Goal: Share content: Share content

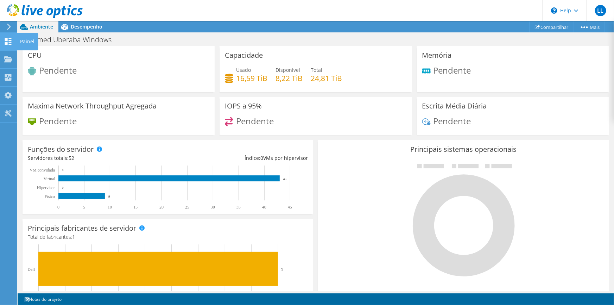
click at [5, 38] on use at bounding box center [8, 41] width 7 height 7
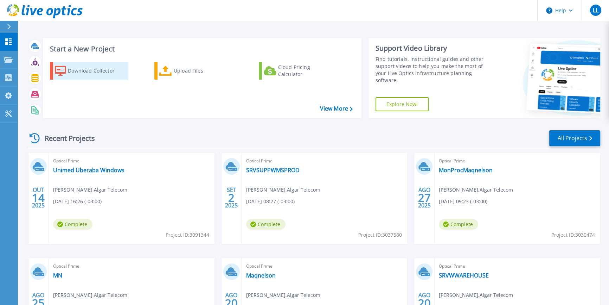
click at [90, 72] on div "Download Collector" at bounding box center [96, 71] width 56 height 14
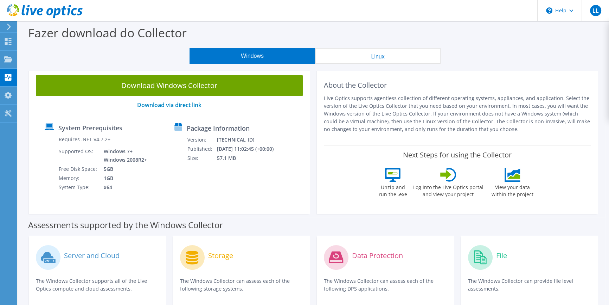
click at [383, 56] on button "Linux" at bounding box center [378, 56] width 126 height 16
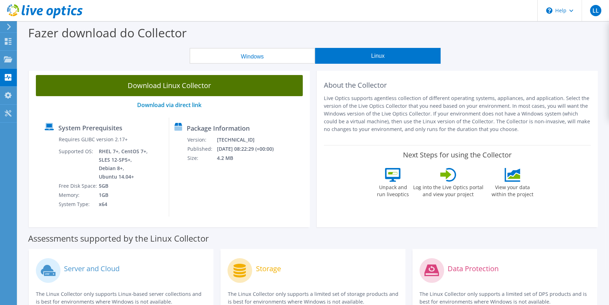
click at [226, 83] on link "Download Linux Collector" at bounding box center [169, 85] width 267 height 21
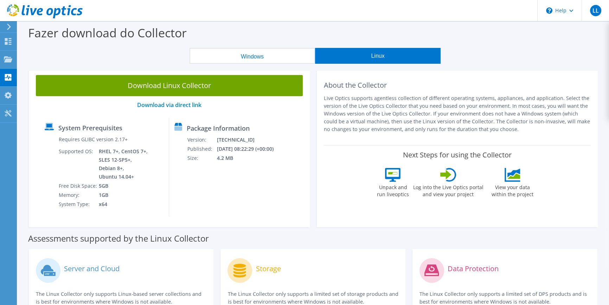
click at [257, 54] on button "Windows" at bounding box center [253, 56] width 126 height 16
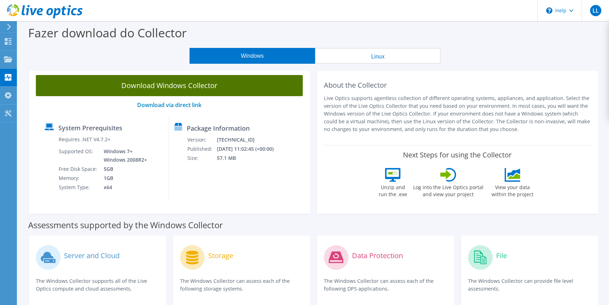
click at [215, 81] on link "Download Windows Collector" at bounding box center [169, 85] width 267 height 21
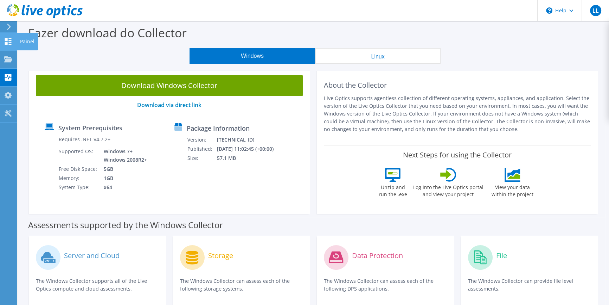
click at [10, 40] on use at bounding box center [8, 41] width 7 height 7
click at [8, 41] on icon at bounding box center [8, 41] width 8 height 7
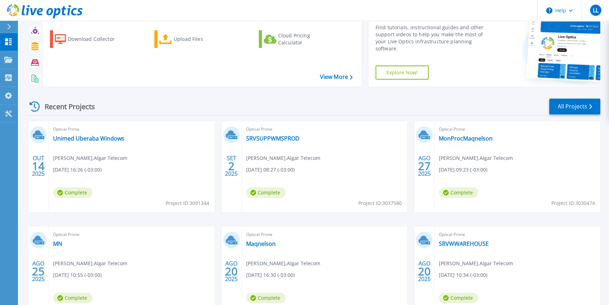
scroll to position [64, 0]
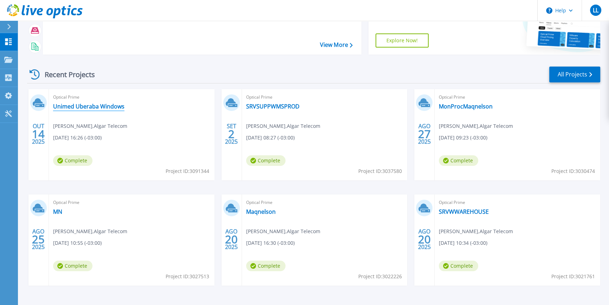
click at [116, 108] on link "Unimed Uberaba Windows" at bounding box center [88, 106] width 71 height 7
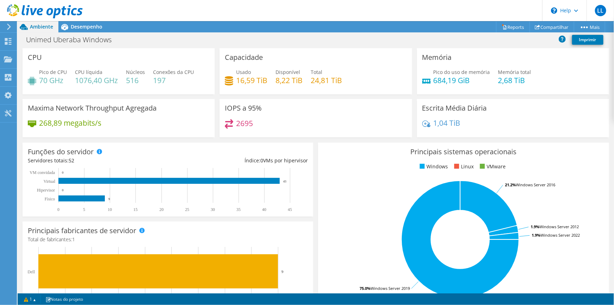
scroll to position [128, 0]
click at [82, 26] on span "Desempenho" at bounding box center [87, 26] width 32 height 7
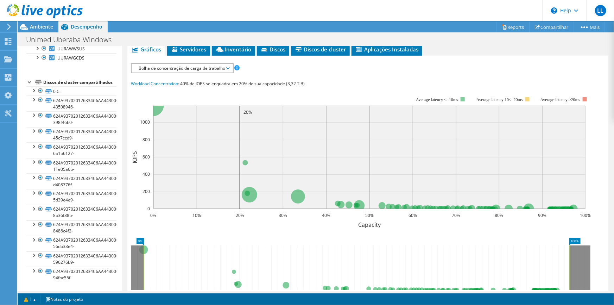
scroll to position [312, 0]
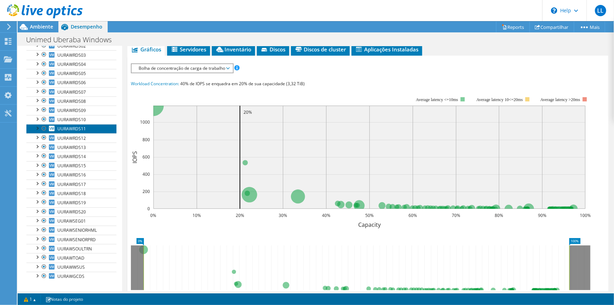
click at [70, 124] on link "UURAWRDS11" at bounding box center [71, 128] width 90 height 9
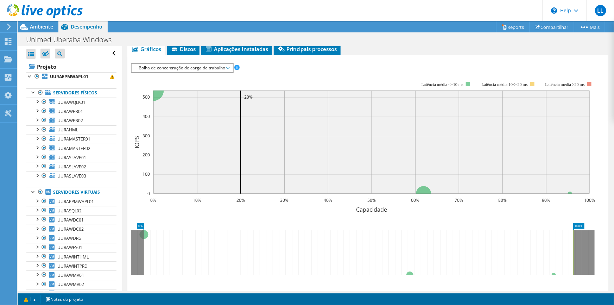
scroll to position [0, 0]
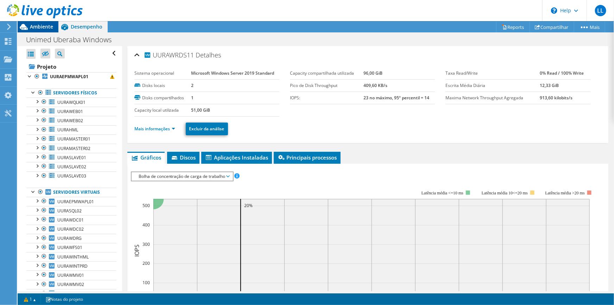
click at [46, 28] on span "Ambiente" at bounding box center [41, 26] width 23 height 7
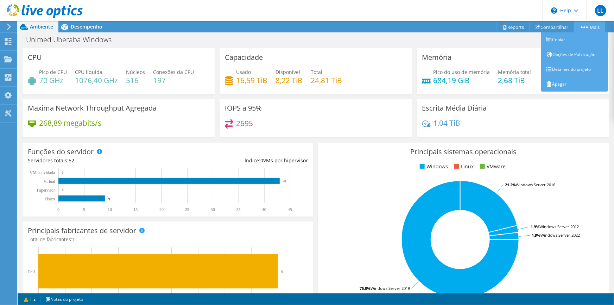
scroll to position [77, 0]
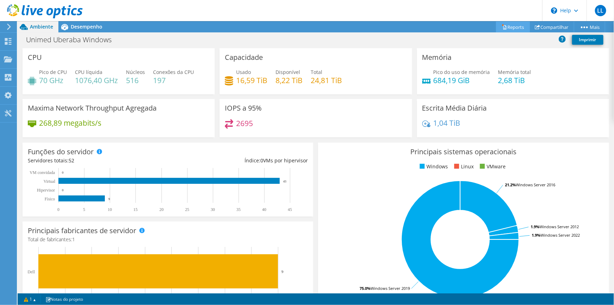
click at [511, 27] on link "Reports" at bounding box center [513, 26] width 34 height 11
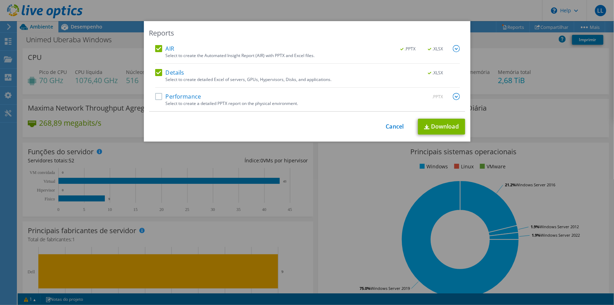
click at [525, 119] on div "Reports AIR .PPTX .XLSX Select to create the Automated Insight Report (AIR) wit…" at bounding box center [307, 152] width 614 height 262
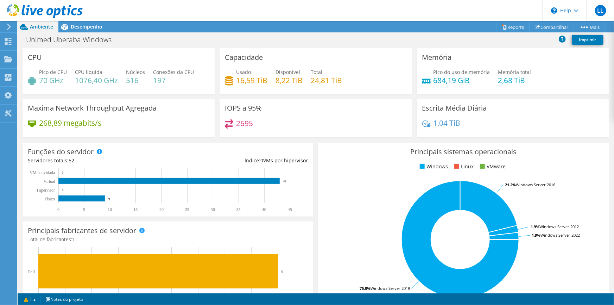
click at [404, 111] on div "IOPS a 95% 2695" at bounding box center [315, 118] width 192 height 38
click at [72, 27] on span "Desempenho" at bounding box center [87, 26] width 32 height 7
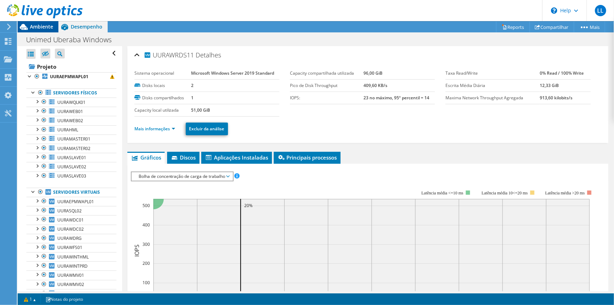
click at [42, 28] on span "Ambiente" at bounding box center [41, 26] width 23 height 7
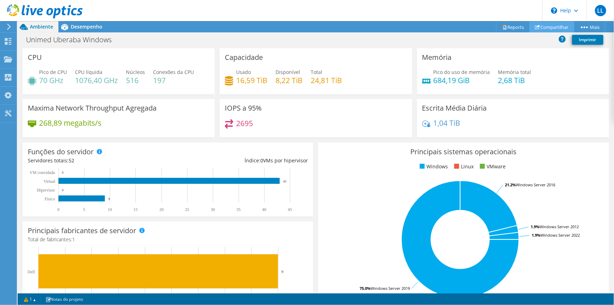
click at [547, 25] on link "Compartilhar" at bounding box center [551, 26] width 45 height 11
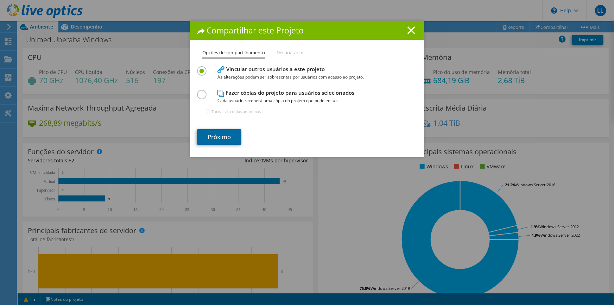
click at [233, 140] on link "Próximo" at bounding box center [219, 136] width 44 height 15
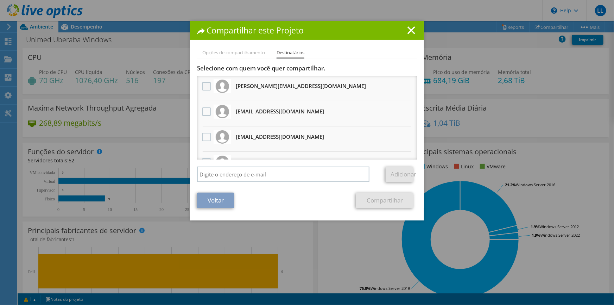
click at [202, 85] on label at bounding box center [207, 86] width 10 height 8
click at [0, 0] on input "checkbox" at bounding box center [0, 0] width 0 height 0
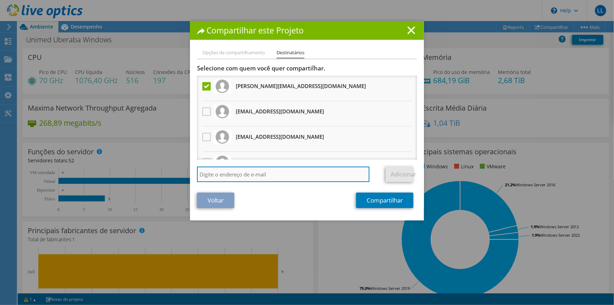
click at [288, 175] on input "search" at bounding box center [283, 173] width 172 height 15
click at [407, 27] on icon at bounding box center [411, 30] width 8 height 8
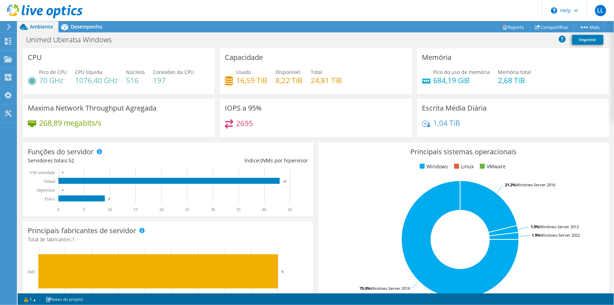
scroll to position [32, 0]
click at [560, 28] on link "Compartilhar" at bounding box center [551, 26] width 45 height 11
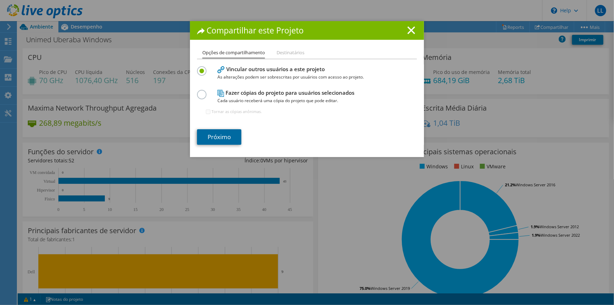
click at [223, 137] on link "Próximo" at bounding box center [219, 136] width 44 height 15
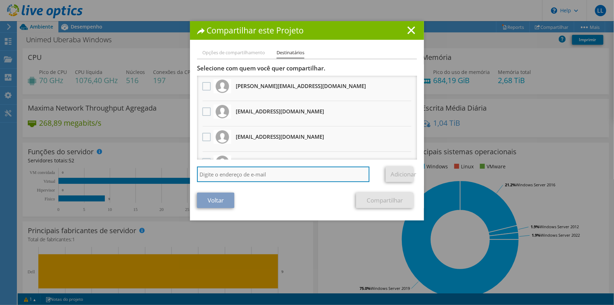
click at [264, 176] on input "search" at bounding box center [283, 173] width 172 height 15
click at [242, 51] on li "Opções de compartilhamento" at bounding box center [233, 53] width 63 height 9
click at [256, 57] on li "Opções de compartilhamento" at bounding box center [233, 53] width 63 height 9
drag, startPoint x: 256, startPoint y: 53, endPoint x: 379, endPoint y: 89, distance: 128.4
click at [256, 53] on li "Opções de compartilhamento" at bounding box center [233, 53] width 63 height 9
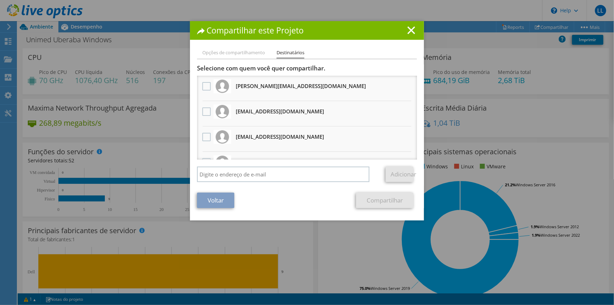
click at [412, 34] on div "Compartilhar este Projeto" at bounding box center [307, 30] width 234 height 19
click at [411, 32] on line at bounding box center [411, 30] width 7 height 7
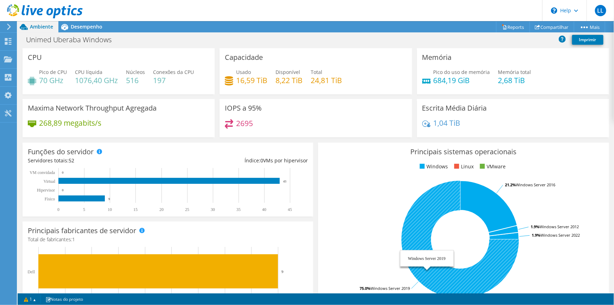
scroll to position [96, 0]
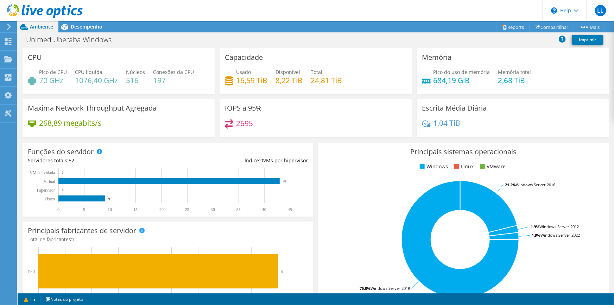
click at [214, 96] on div "CPU Pico de CPU 70 GHz CPU líquida 1076,40 GHz Núcleos 516 Conexões da CPU 197" at bounding box center [118, 73] width 197 height 51
